Goal: Transaction & Acquisition: Download file/media

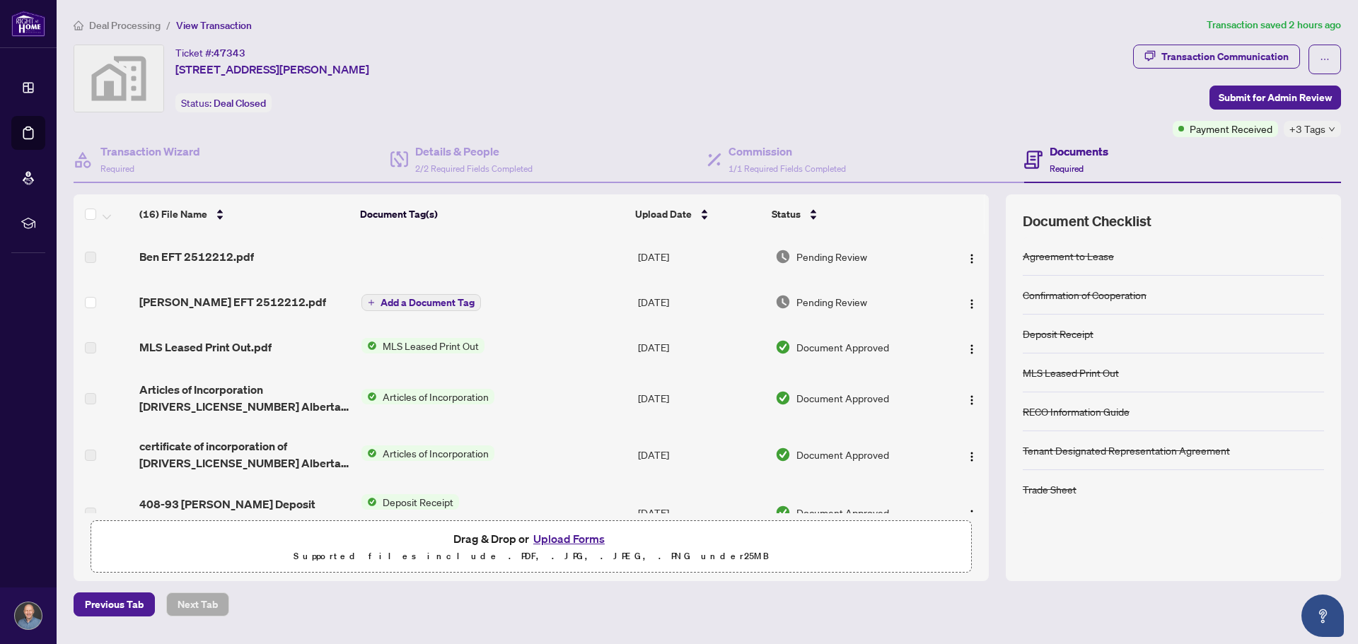
click at [276, 302] on div "Alex EFT 2512212.pdf" at bounding box center [244, 301] width 210 height 17
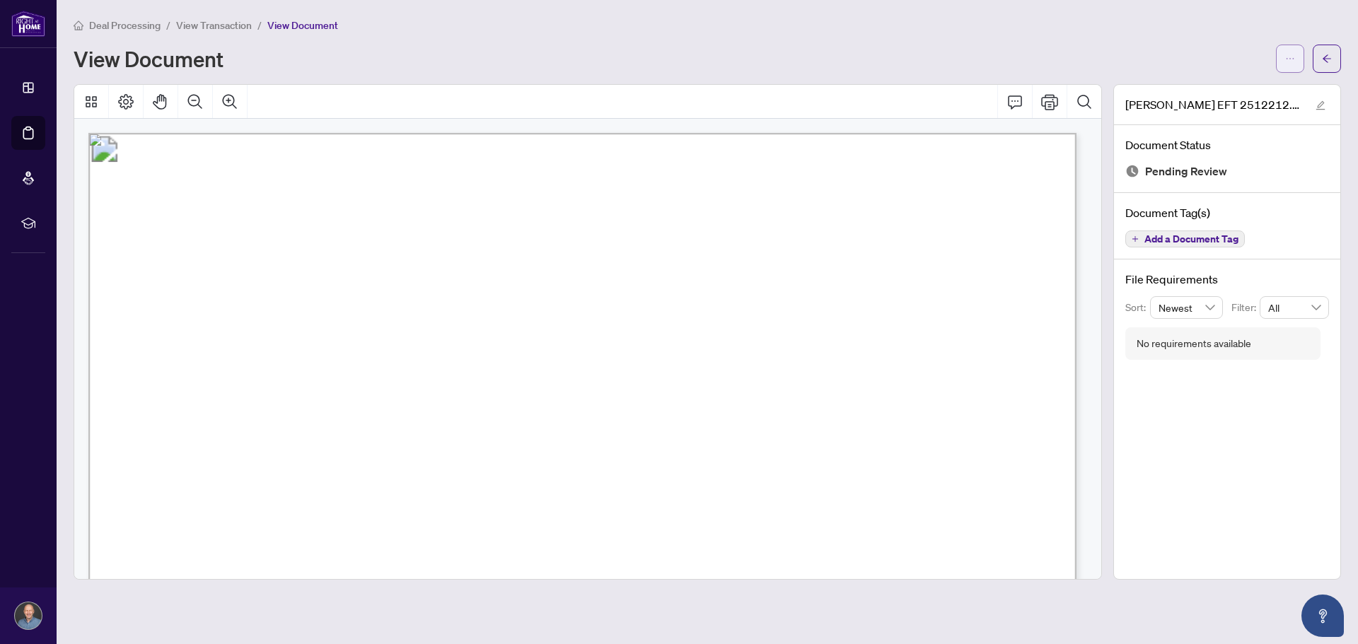
click at [1296, 57] on button "button" at bounding box center [1290, 59] width 28 height 28
click at [1201, 92] on span "Download" at bounding box center [1238, 89] width 107 height 16
click at [622, 66] on div "View Document" at bounding box center [671, 58] width 1194 height 23
click at [136, 25] on span "Deal Processing" at bounding box center [124, 25] width 71 height 13
